Goal: Information Seeking & Learning: Learn about a topic

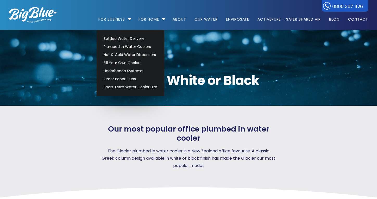
click at [127, 45] on link "Plumbed in Water Coolers" at bounding box center [130, 47] width 58 height 8
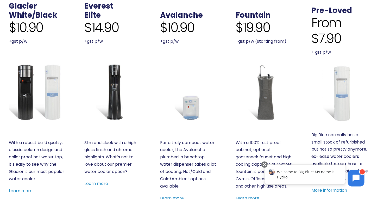
scroll to position [182, 0]
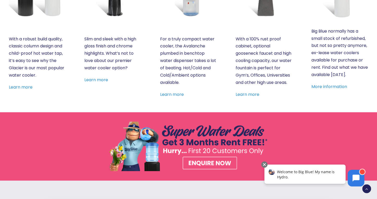
click at [28, 86] on div "Plumbed In Water Coolers with Market Leading Filters Check out Big Blue's range…" at bounding box center [188, 173] width 378 height 858
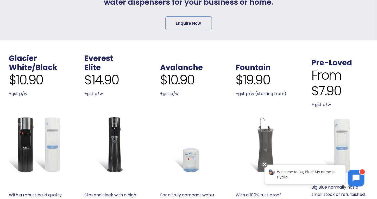
click at [35, 70] on link "White/Black" at bounding box center [33, 67] width 48 height 10
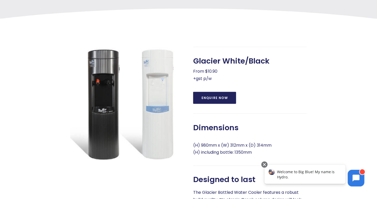
scroll to position [179, 0]
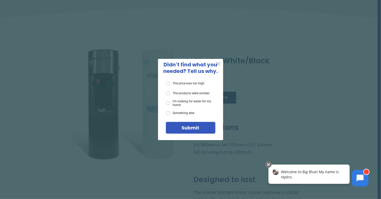
click at [218, 64] on span "X" at bounding box center [218, 63] width 5 height 7
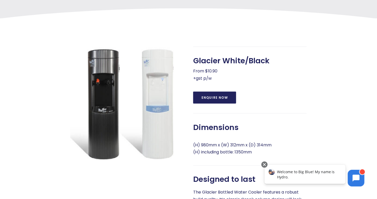
click at [282, 70] on p "From $10.90 +gst p/w" at bounding box center [250, 74] width 114 height 15
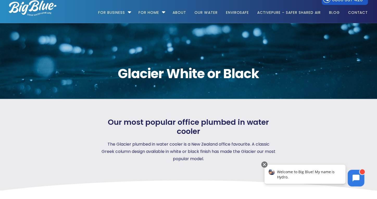
scroll to position [0, 0]
